Goal: Information Seeking & Learning: Learn about a topic

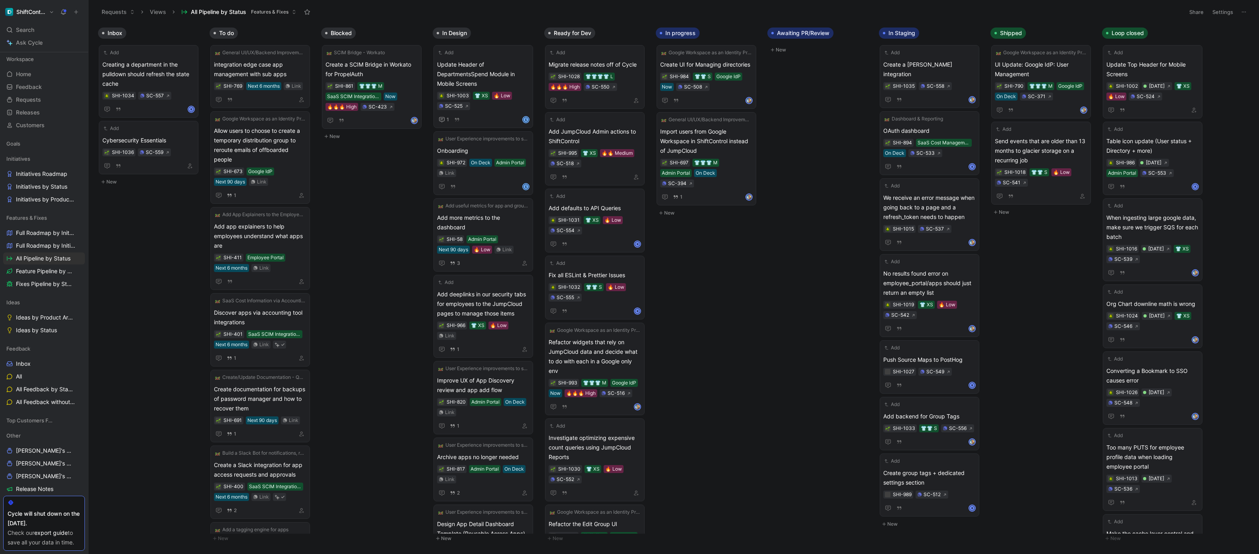
scroll to position [57, 0]
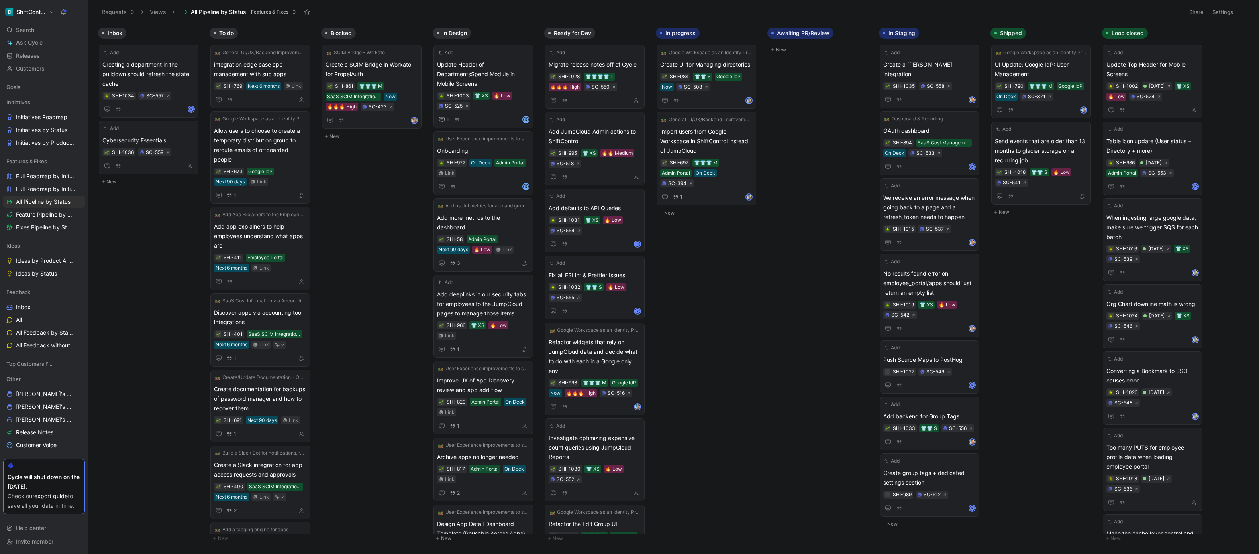
click at [116, 177] on button "New" at bounding box center [150, 182] width 105 height 10
click at [120, 181] on button "Feature" at bounding box center [118, 186] width 33 height 10
click at [107, 157] on div "Fix" at bounding box center [134, 158] width 94 height 10
click at [118, 200] on span at bounding box center [148, 199] width 92 height 10
click at [179, 192] on span "Errors in the email field in Groups don't show as errored" at bounding box center [148, 201] width 92 height 19
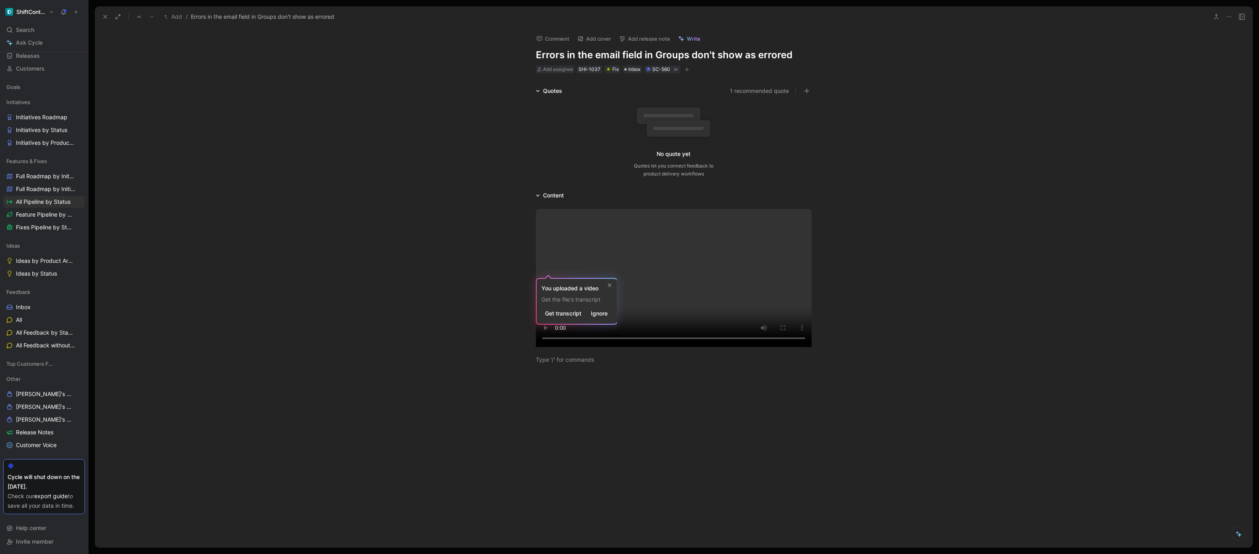
click at [583, 200] on div at bounding box center [674, 286] width 1158 height 172
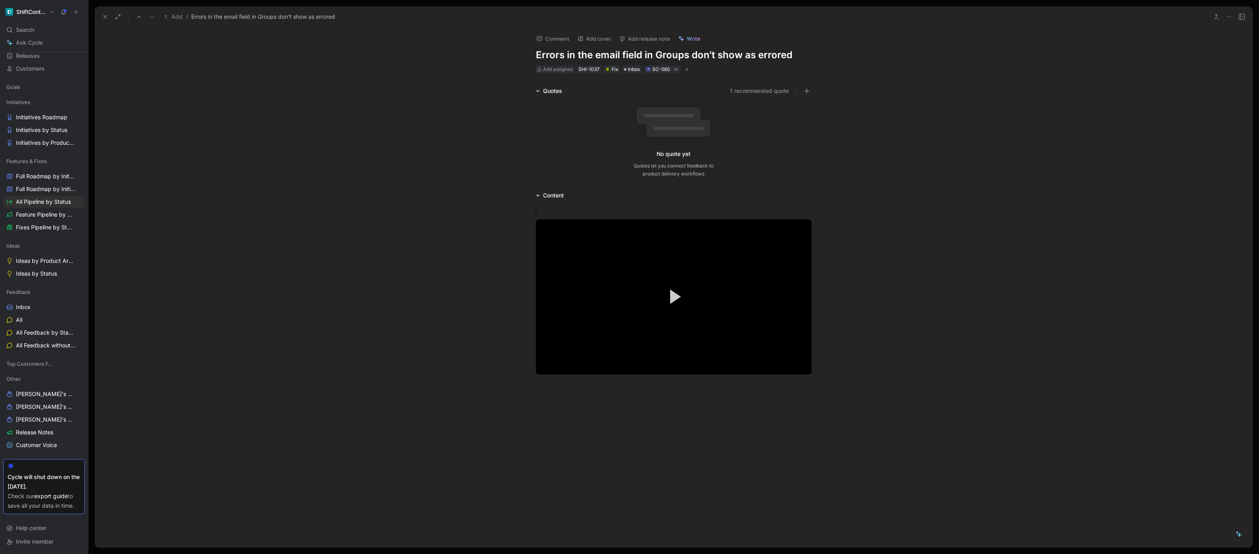
click at [574, 210] on div "Video Player is loading. Play Video Play Mute Current Time 0:00 / Duration -:- …" at bounding box center [674, 298] width 1158 height 197
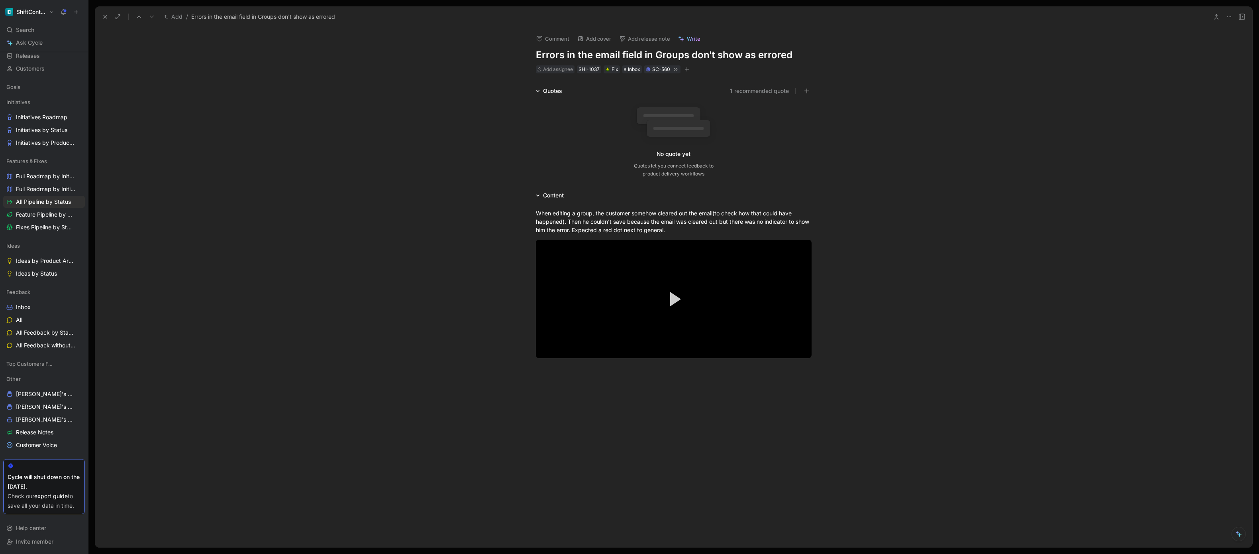
click at [739, 377] on div "When editing a group, the customer somehow cleared out the email(to check how t…" at bounding box center [674, 290] width 1158 height 181
click at [849, 363] on div "When editing a group, the customer somehow cleared out the email(to check how t…" at bounding box center [674, 290] width 1158 height 181
click at [106, 16] on icon at bounding box center [105, 17] width 6 height 6
